Goal: Task Accomplishment & Management: Manage account settings

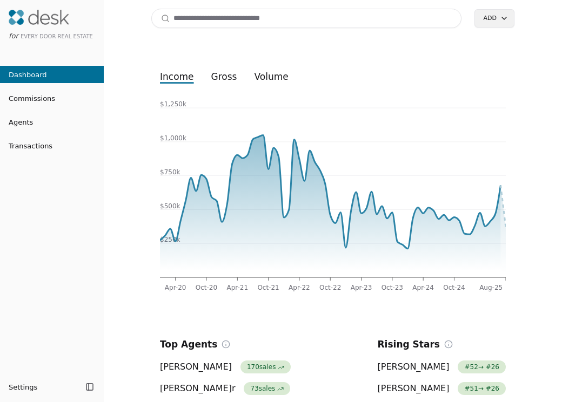
click at [217, 15] on input at bounding box center [306, 18] width 310 height 19
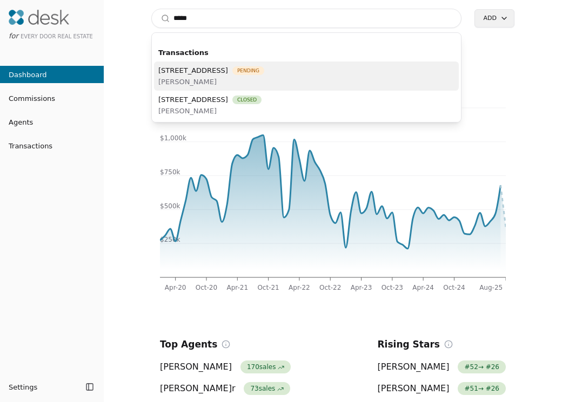
type input "****"
click at [224, 81] on span "[PERSON_NAME]" at bounding box center [211, 81] width 106 height 11
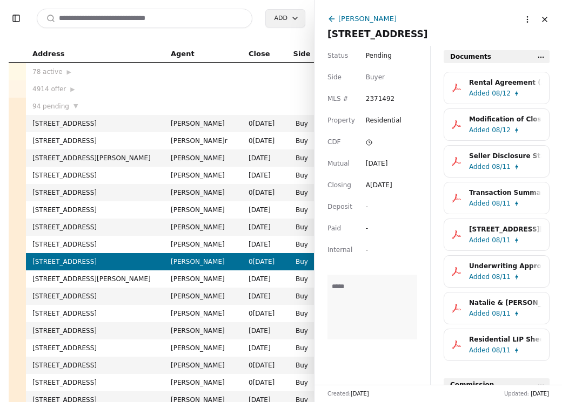
click at [481, 131] on span "Added" at bounding box center [479, 130] width 21 height 11
click at [469, 85] on div "Rental Agreement (After Closing).pdf" at bounding box center [505, 82] width 72 height 11
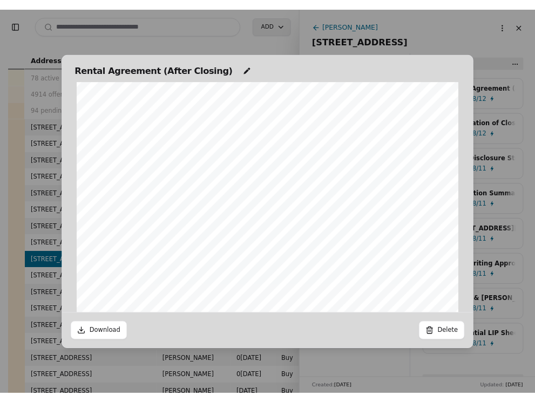
scroll to position [786, 0]
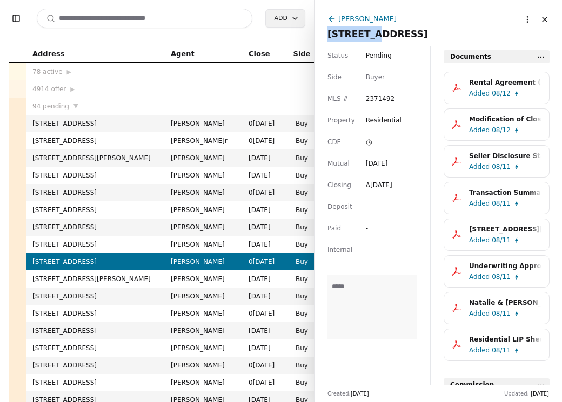
drag, startPoint x: 327, startPoint y: 33, endPoint x: 373, endPoint y: 34, distance: 45.4
click at [373, 34] on span "[STREET_ADDRESS]" at bounding box center [377, 34] width 100 height 11
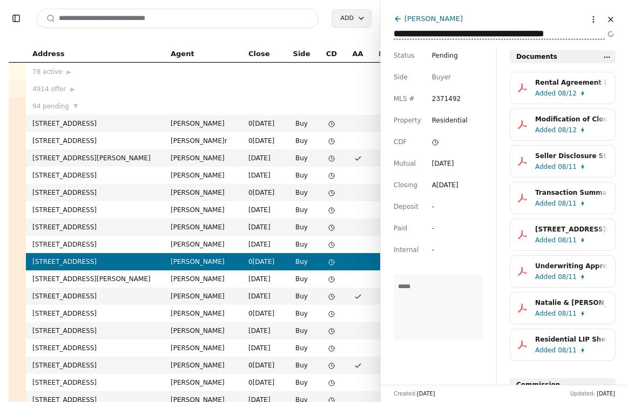
click at [257, 10] on input at bounding box center [178, 18] width 282 height 19
paste input "**********"
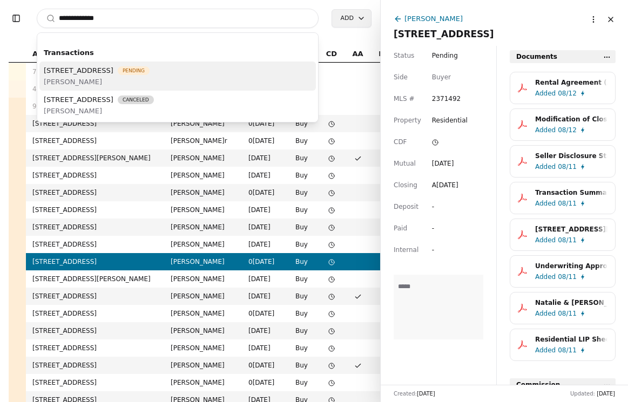
type input "**********"
click at [258, 79] on div "[STREET_ADDRESS] Pending [PERSON_NAME]" at bounding box center [177, 76] width 276 height 29
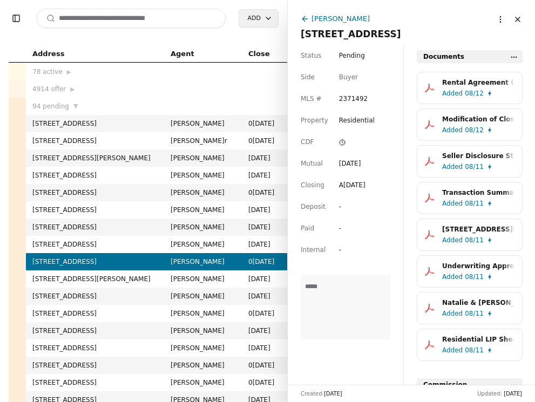
click at [151, 18] on input at bounding box center [131, 18] width 189 height 19
paste input "**********"
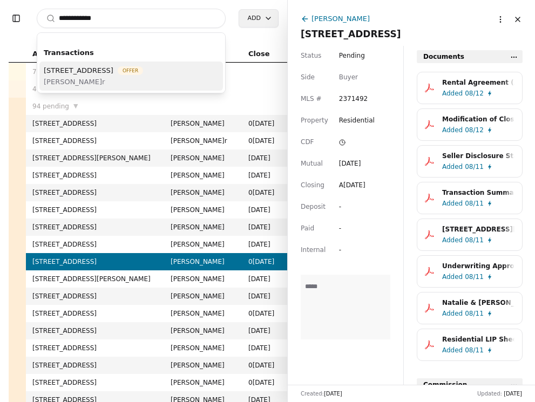
type input "**********"
click at [113, 71] on span "[STREET_ADDRESS]" at bounding box center [79, 70] width 70 height 11
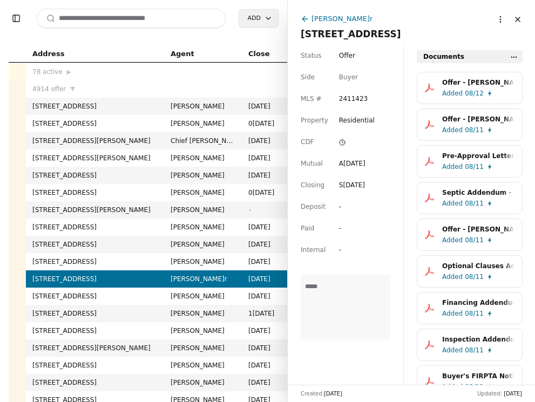
click at [459, 96] on span "Added" at bounding box center [452, 93] width 21 height 11
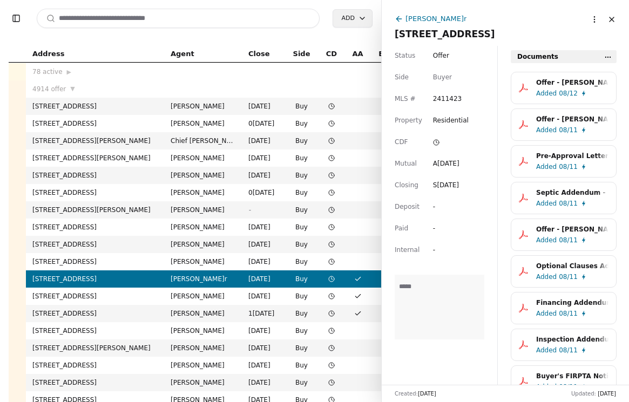
click at [197, 13] on input at bounding box center [178, 18] width 283 height 19
paste input "**********"
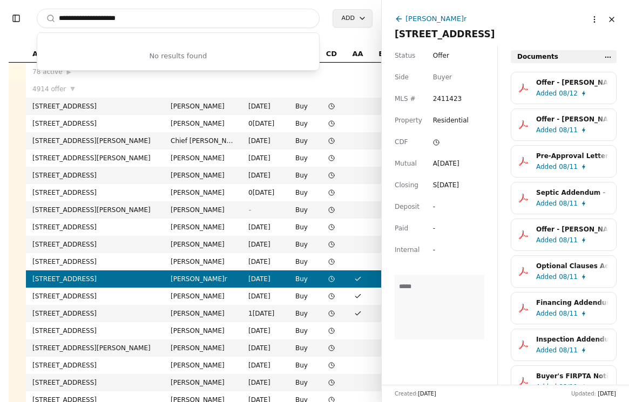
drag, startPoint x: 188, startPoint y: 18, endPoint x: 49, endPoint y: 16, distance: 139.3
click at [48, 16] on input "**********" at bounding box center [178, 18] width 283 height 19
paste input
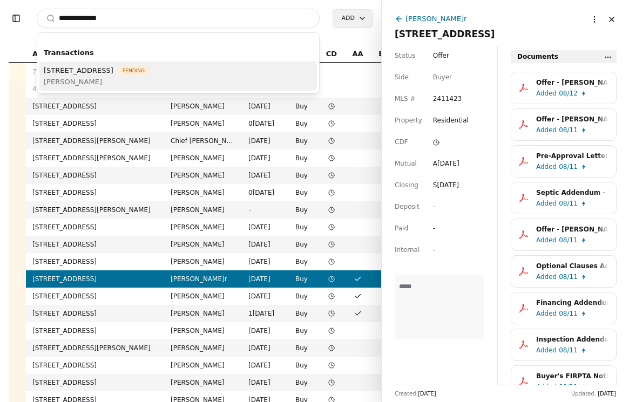
type input "**********"
click at [92, 78] on span "[PERSON_NAME]" at bounding box center [97, 81] width 106 height 11
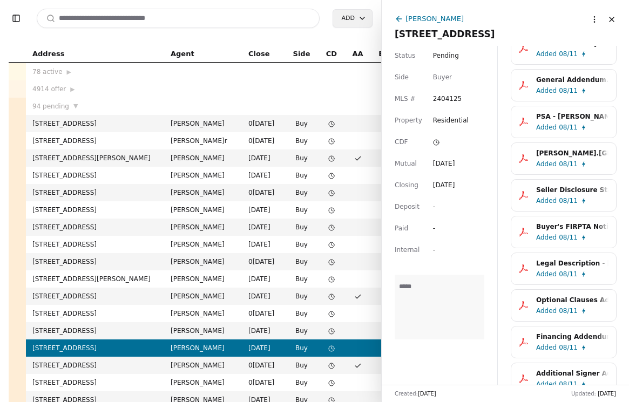
click at [557, 263] on div "Legal Description - [STREET_ADDRESS]pdf" at bounding box center [572, 263] width 72 height 11
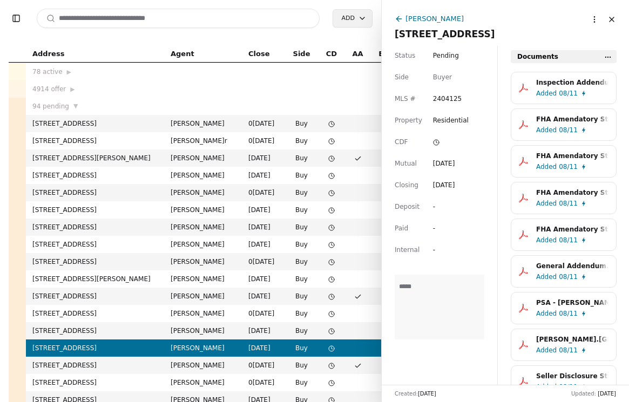
click at [561, 261] on div "General Addendum.pdf" at bounding box center [572, 266] width 72 height 11
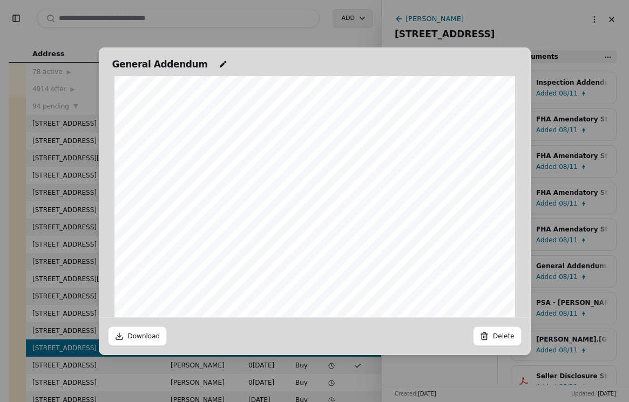
scroll to position [134, 0]
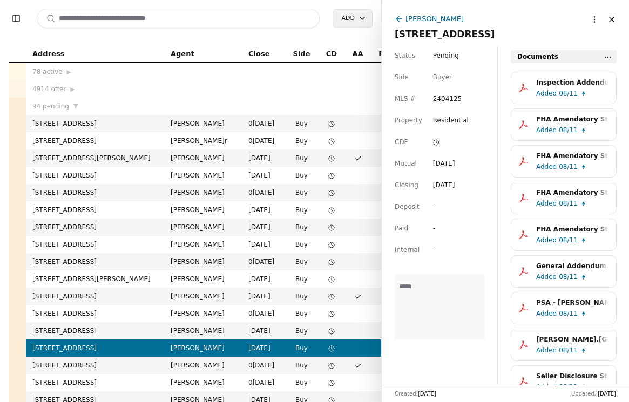
click at [555, 102] on button "Inspection Addendum - [STREET_ADDRESS]pdf Added 08/11" at bounding box center [564, 88] width 106 height 32
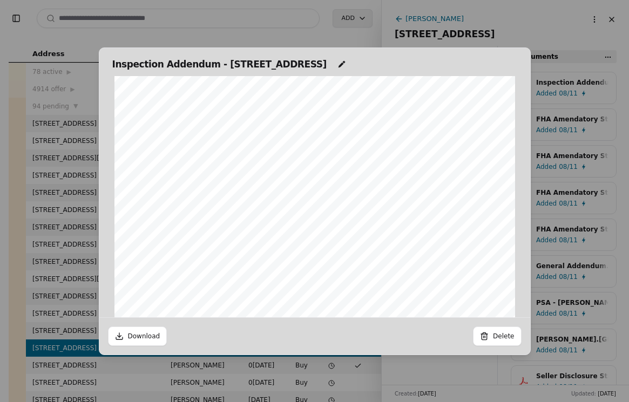
scroll to position [813, 0]
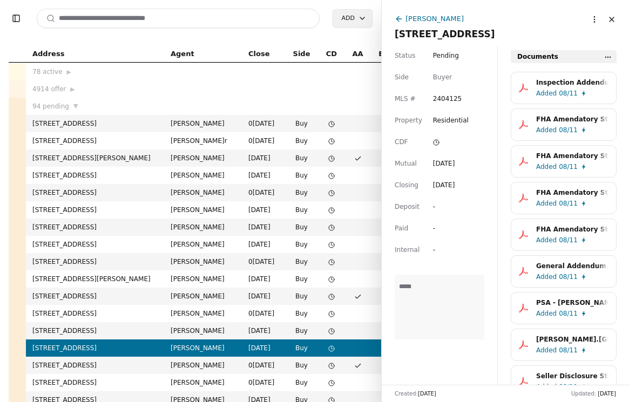
click at [543, 139] on button "FHA Amendatory Statement - [PERSON_NAME].pdf Added 08/11" at bounding box center [564, 125] width 106 height 32
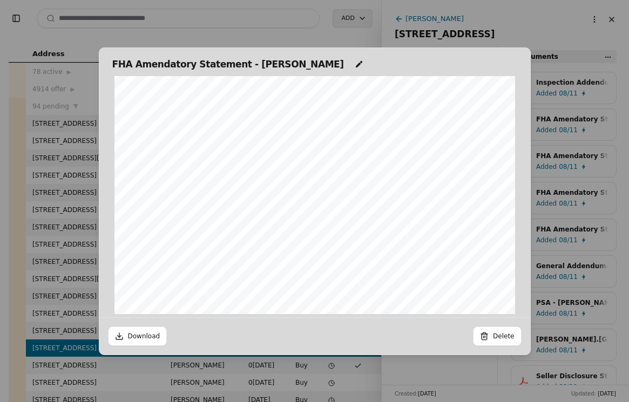
scroll to position [315, 0]
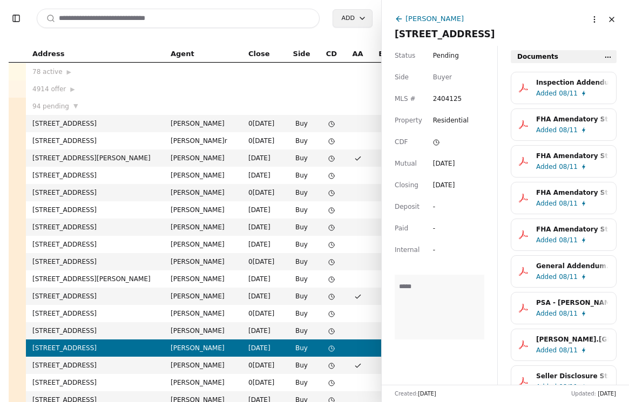
click at [550, 176] on button "FHA Amendatory Statement -[PERSON_NAME].pdf Added 08/11" at bounding box center [564, 161] width 106 height 32
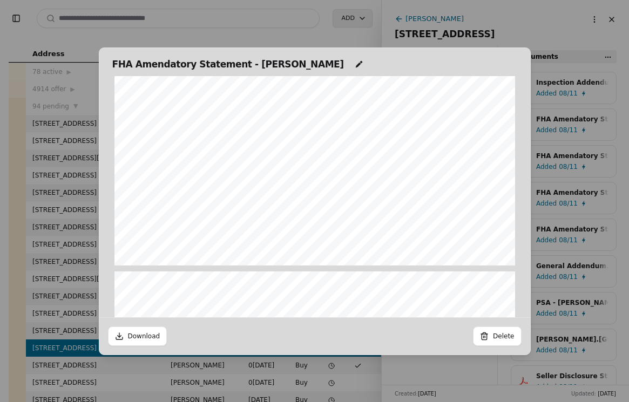
scroll to position [363, 0]
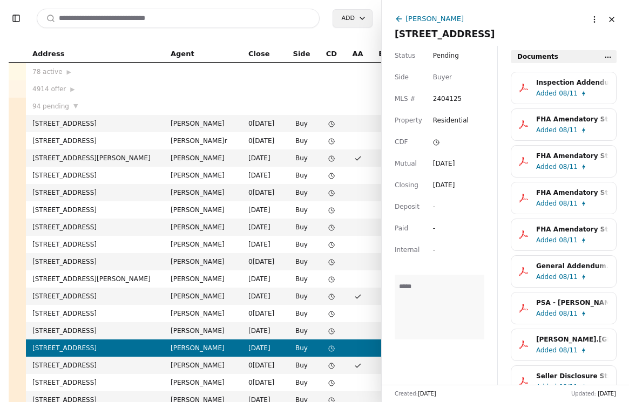
click at [538, 205] on span "Added" at bounding box center [546, 203] width 21 height 11
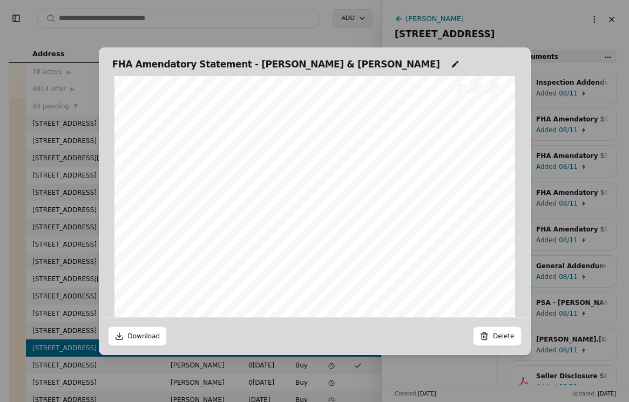
scroll to position [651, 0]
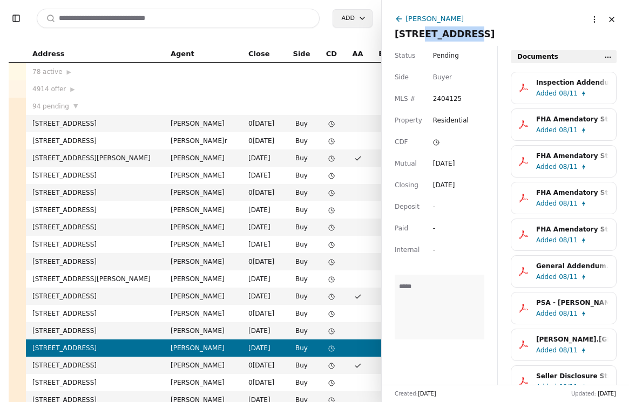
click at [441, 28] on div "[STREET_ADDRESS]" at bounding box center [505, 33] width 221 height 15
click at [539, 279] on span "Added" at bounding box center [546, 277] width 21 height 11
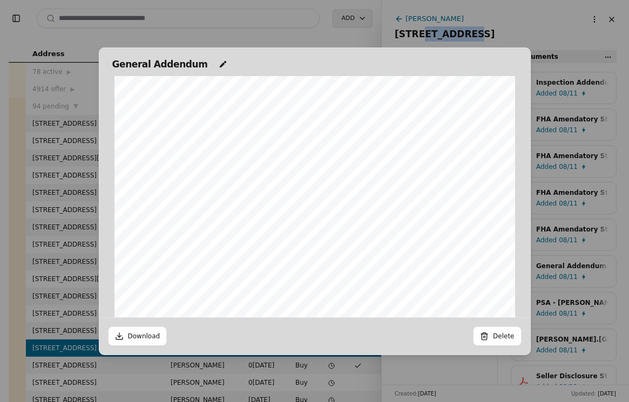
scroll to position [288, 0]
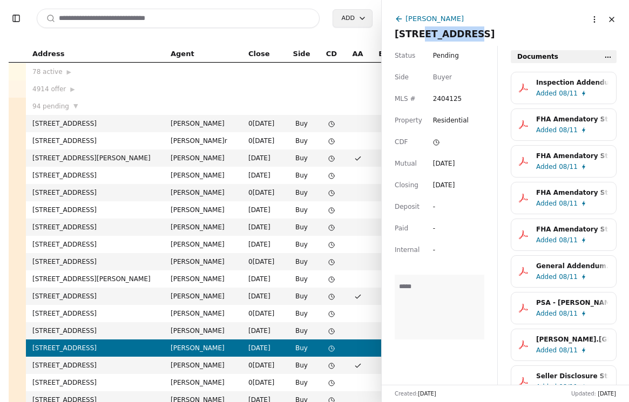
click at [558, 269] on div "General Addendum.pdf" at bounding box center [572, 266] width 72 height 11
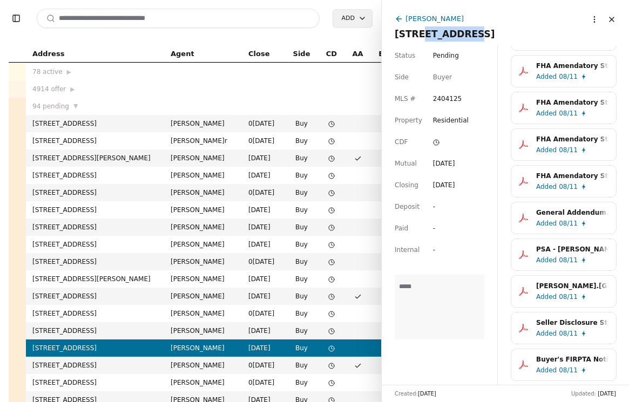
scroll to position [71, 0]
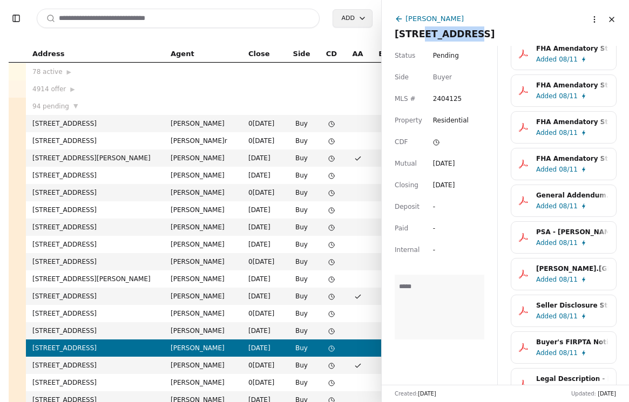
click at [547, 236] on div "PSA - [PERSON_NAME] - [DATE].pdf" at bounding box center [572, 232] width 72 height 11
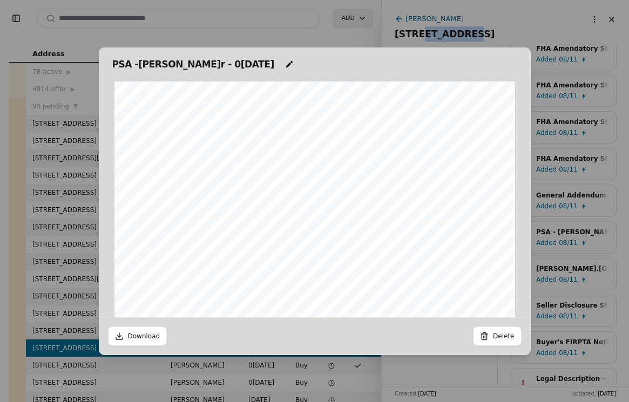
scroll to position [5, 0]
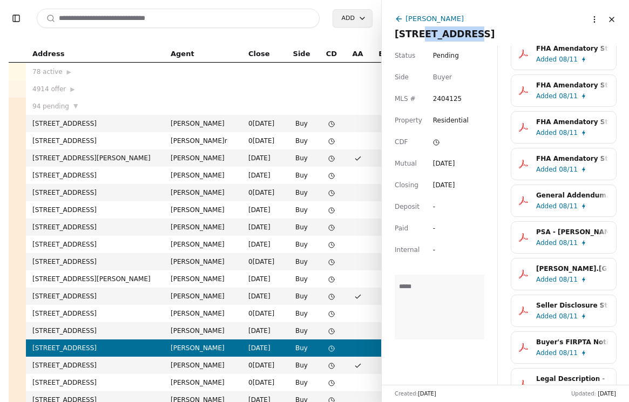
click at [545, 309] on div "Seller Disclosure Statement-Improved Property - [STREET_ADDRESS]pdf" at bounding box center [572, 305] width 72 height 11
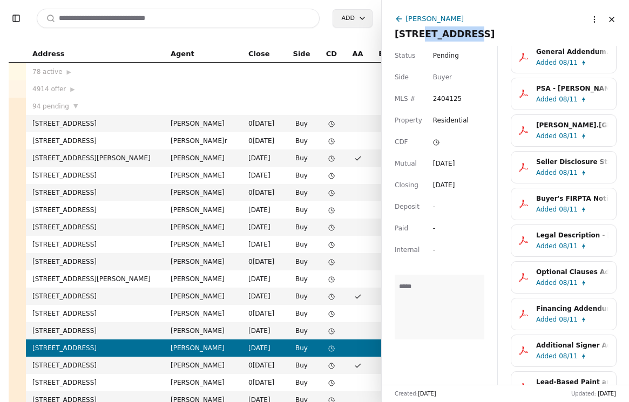
scroll to position [0, 0]
